Goal: Transaction & Acquisition: Purchase product/service

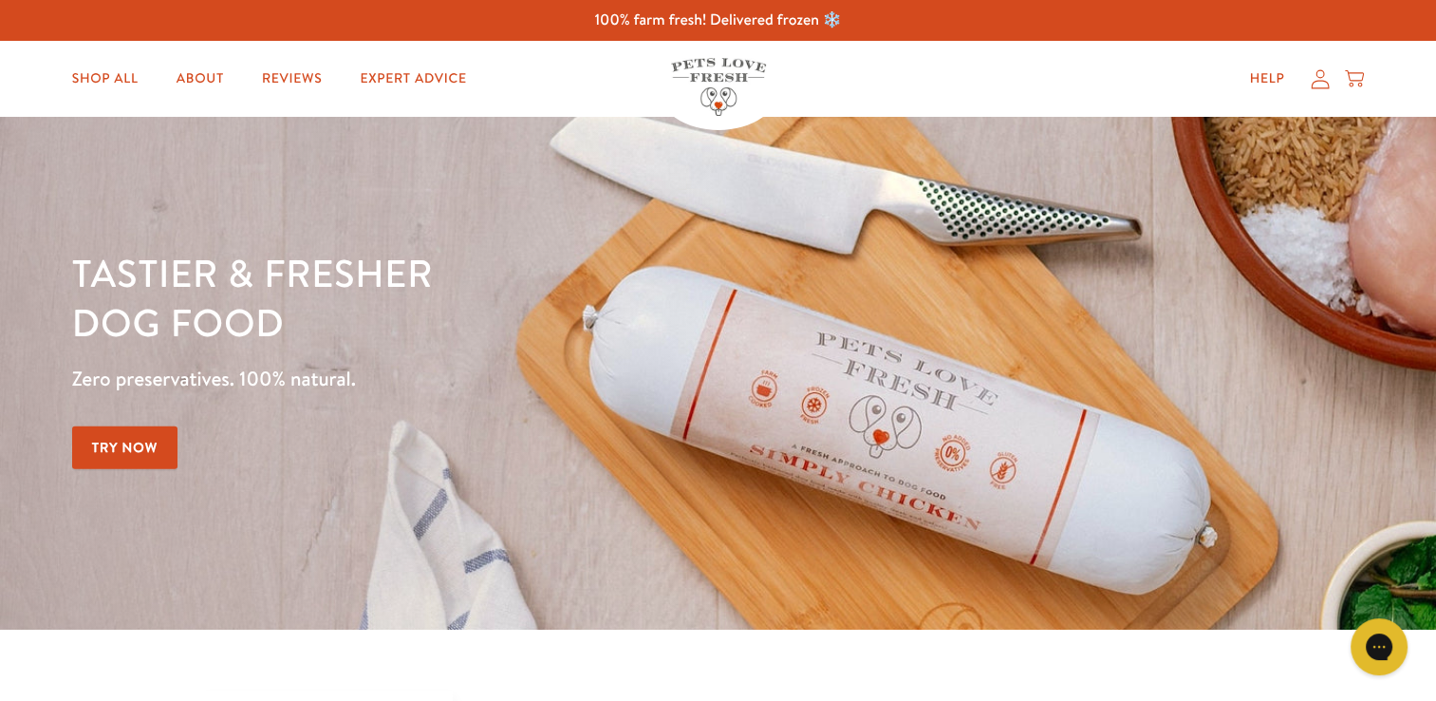
click at [136, 446] on link "Try Now" at bounding box center [125, 447] width 106 height 43
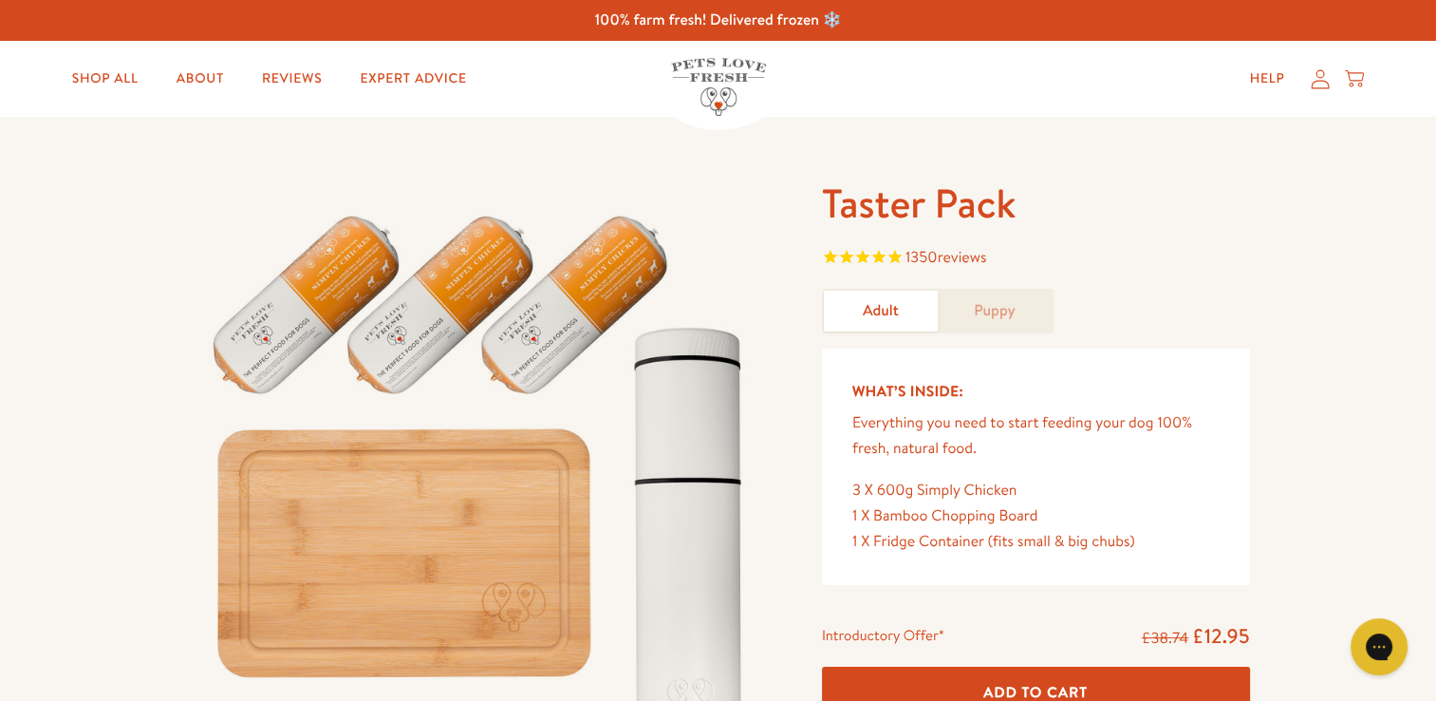
click at [984, 309] on link "Puppy" at bounding box center [995, 310] width 114 height 41
